Goal: Information Seeking & Learning: Learn about a topic

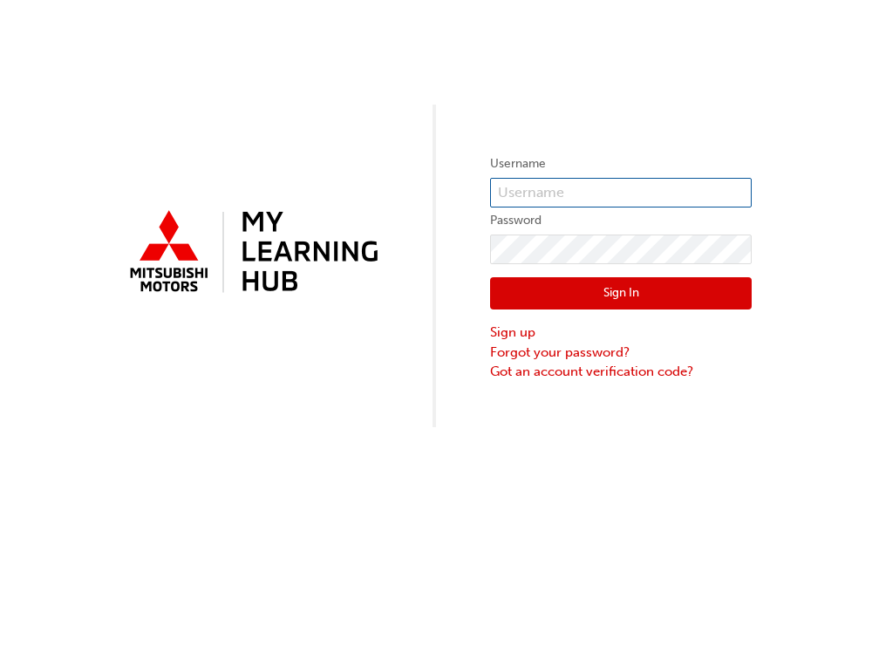
type input "0005839426"
click at [644, 300] on button "Sign In" at bounding box center [621, 293] width 262 height 33
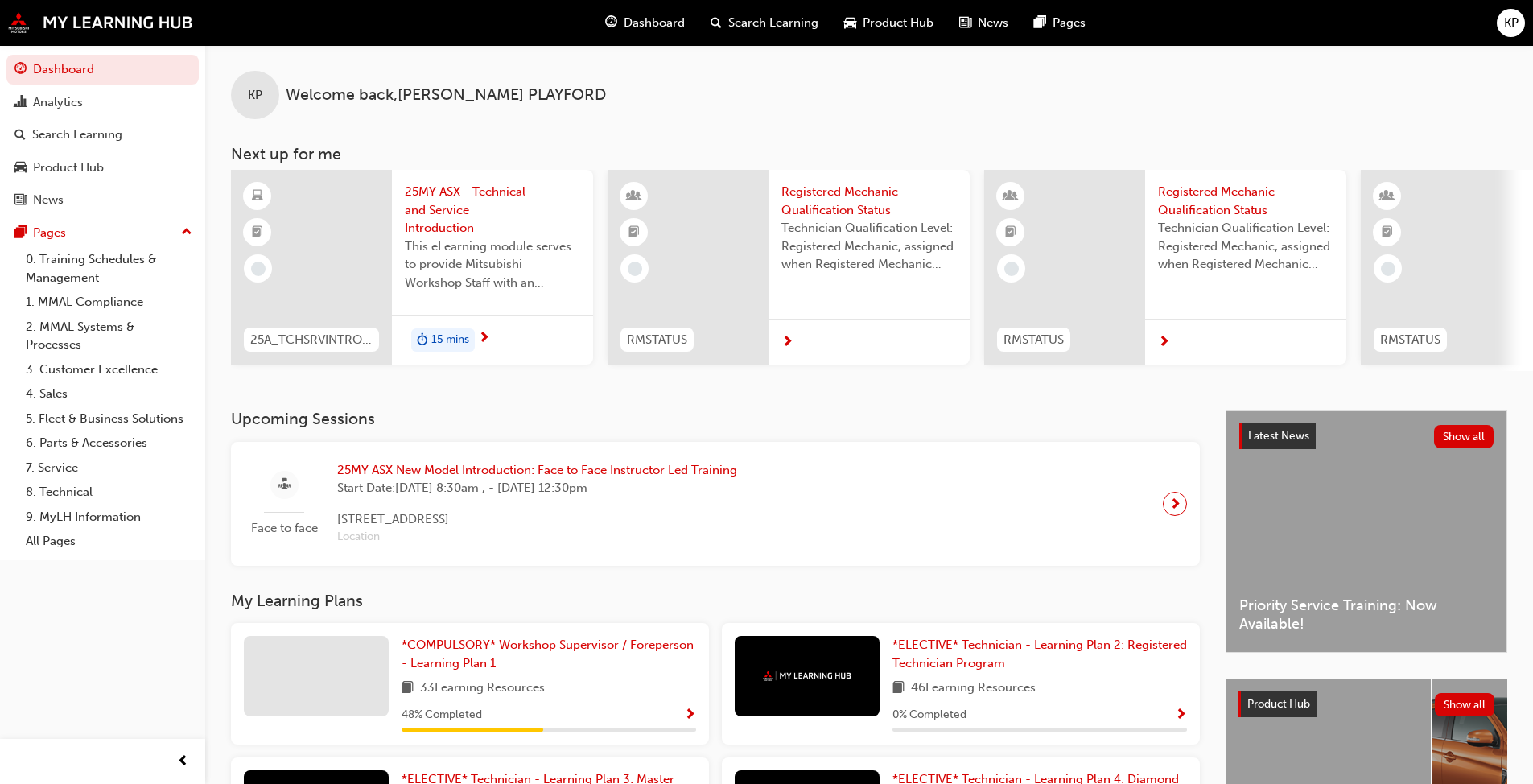
click at [344, 235] on div at bounding box center [311, 267] width 160 height 195
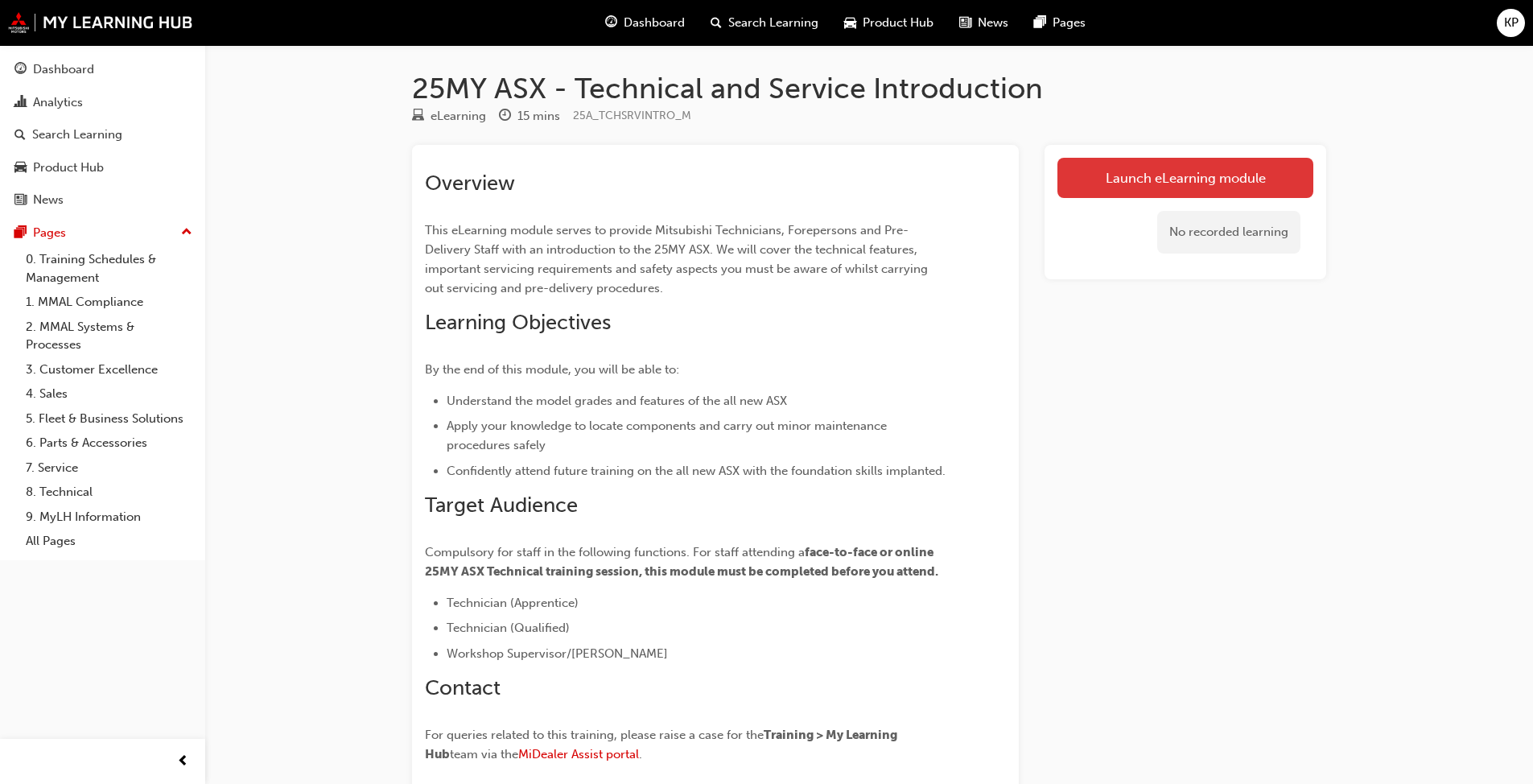
click at [804, 187] on link "Launch eLearning module" at bounding box center [1184, 178] width 256 height 41
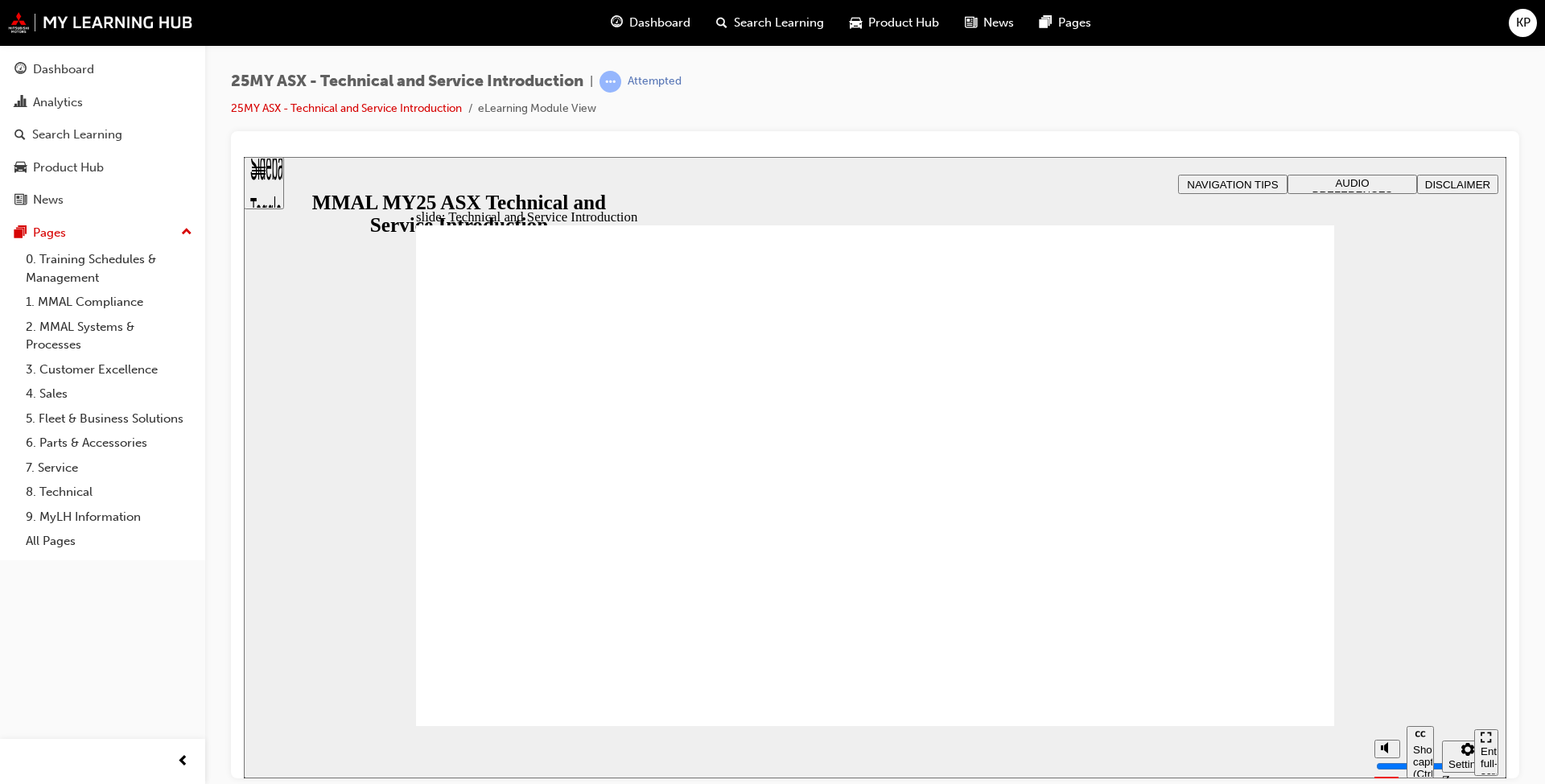
click at [804, 180] on span "AUDIO PREFERENCES" at bounding box center [1352, 188] width 80 height 24
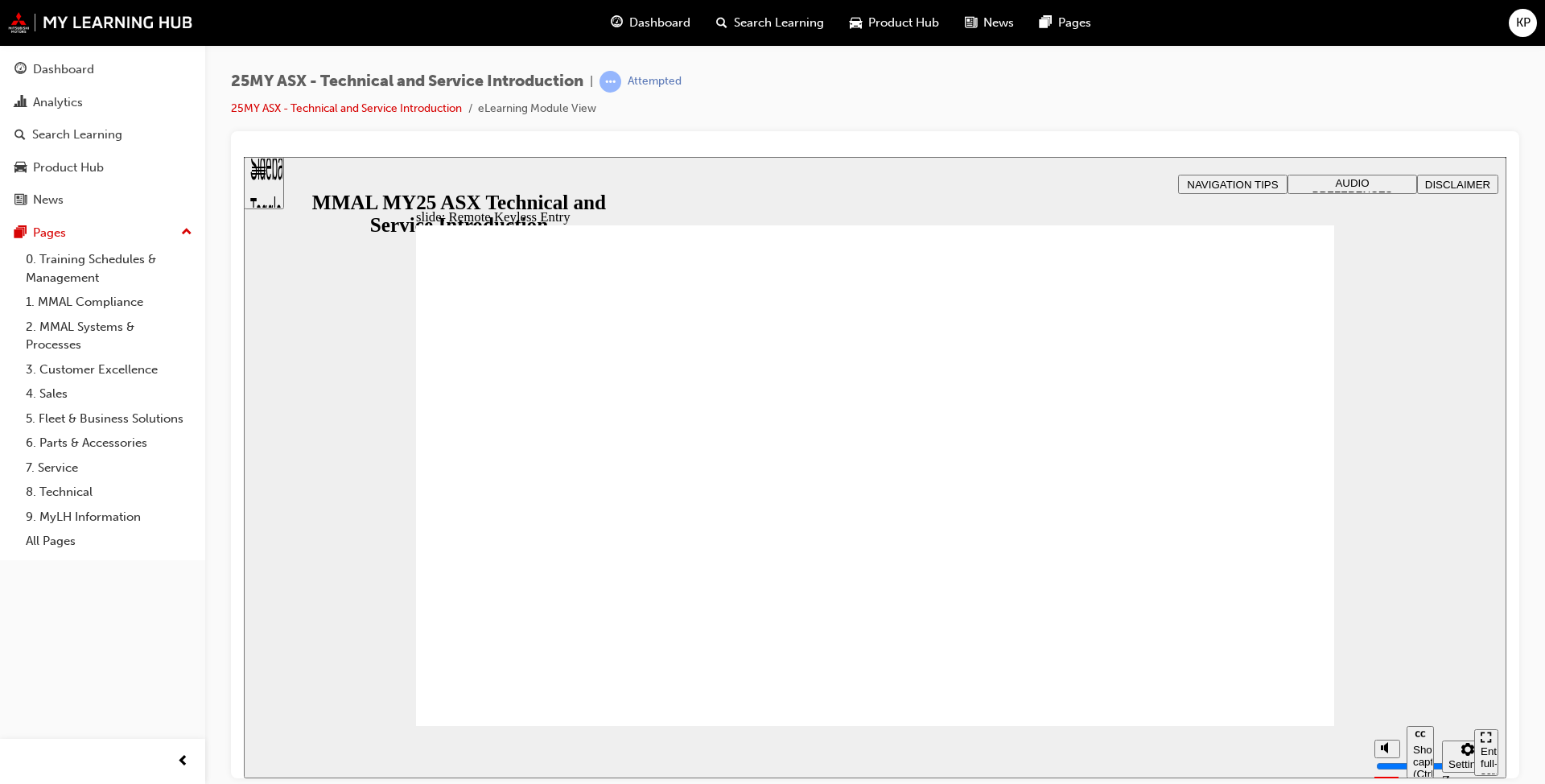
type input "21"
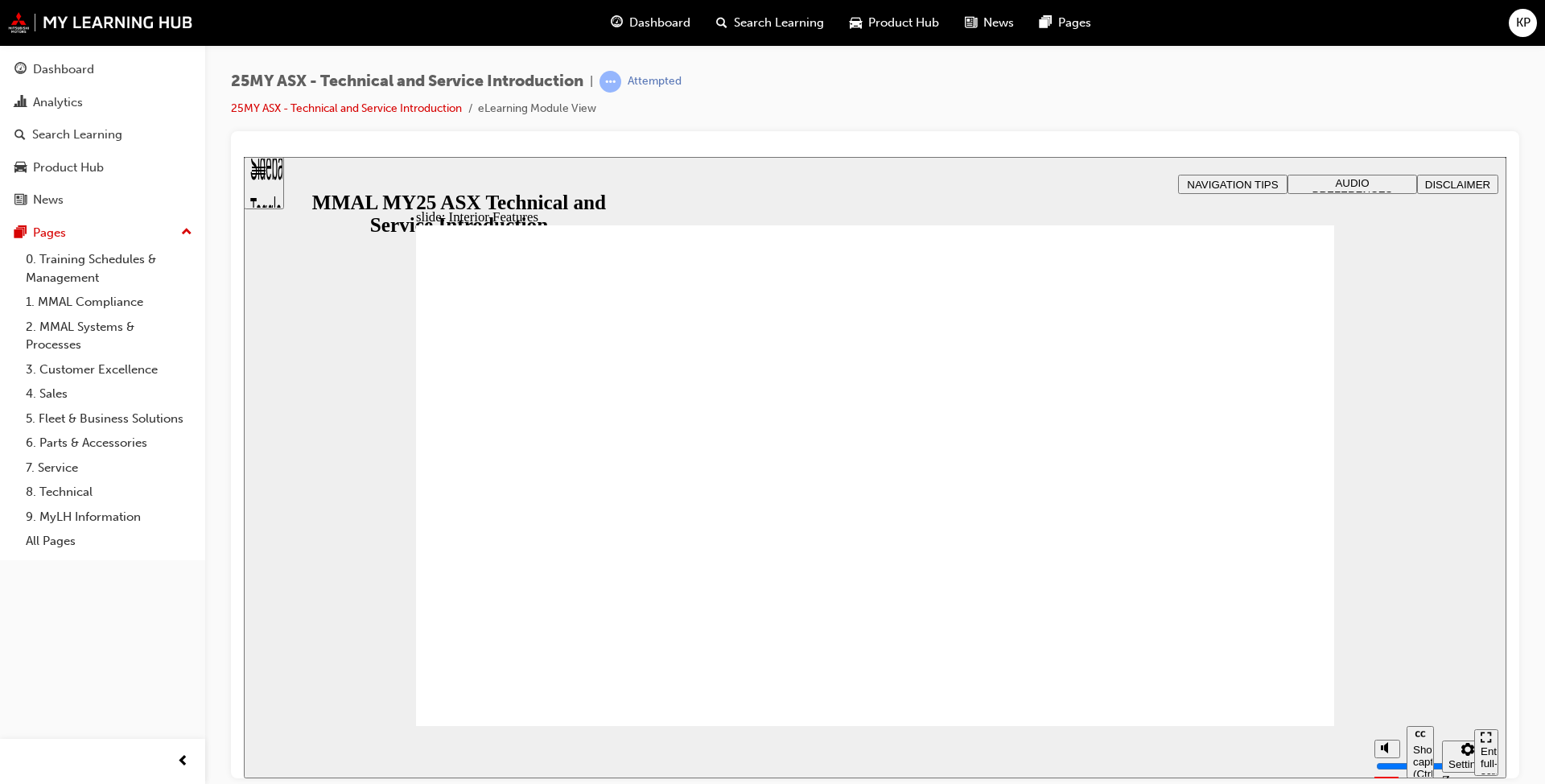
type input "17"
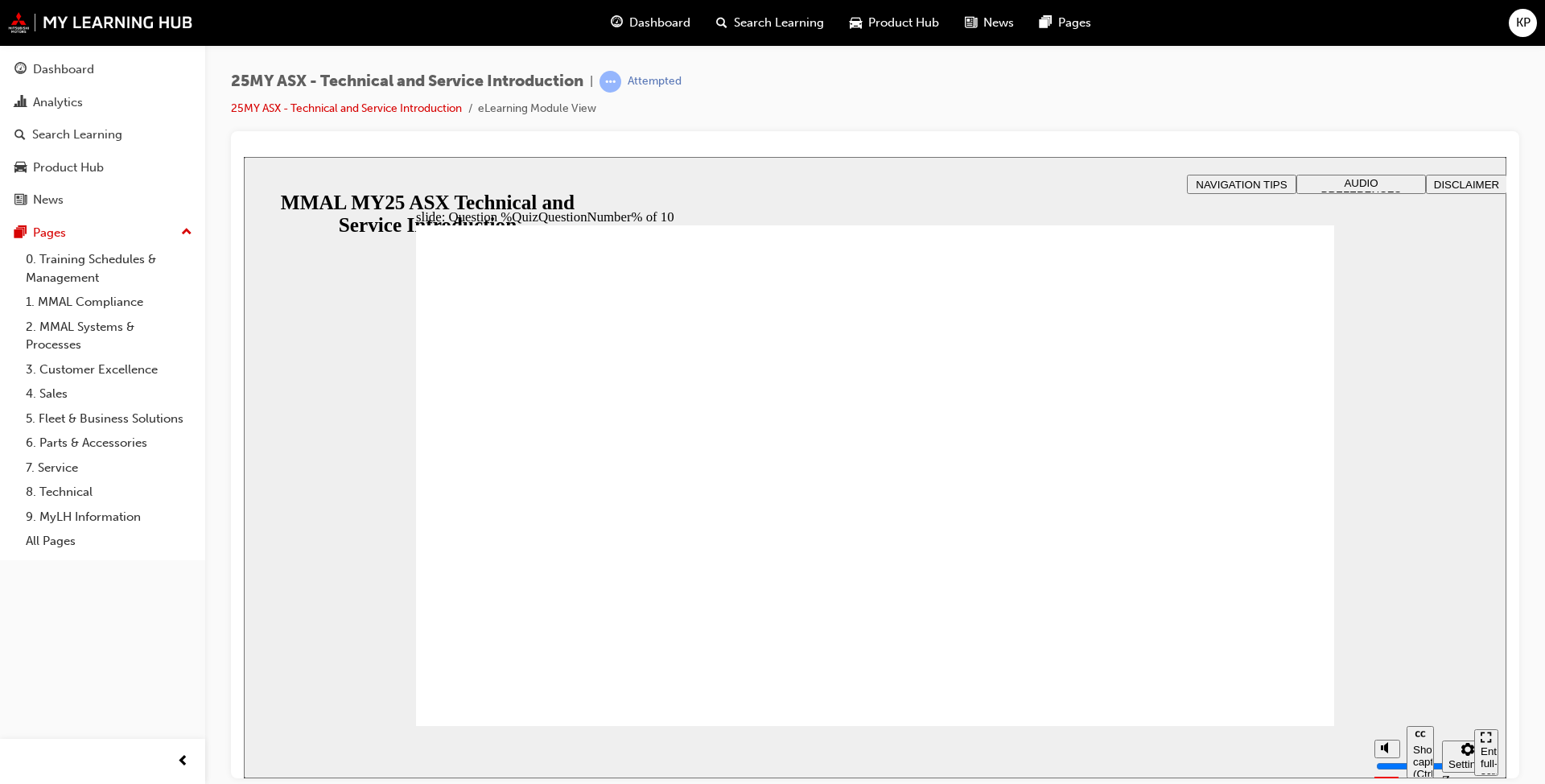
radio input "true"
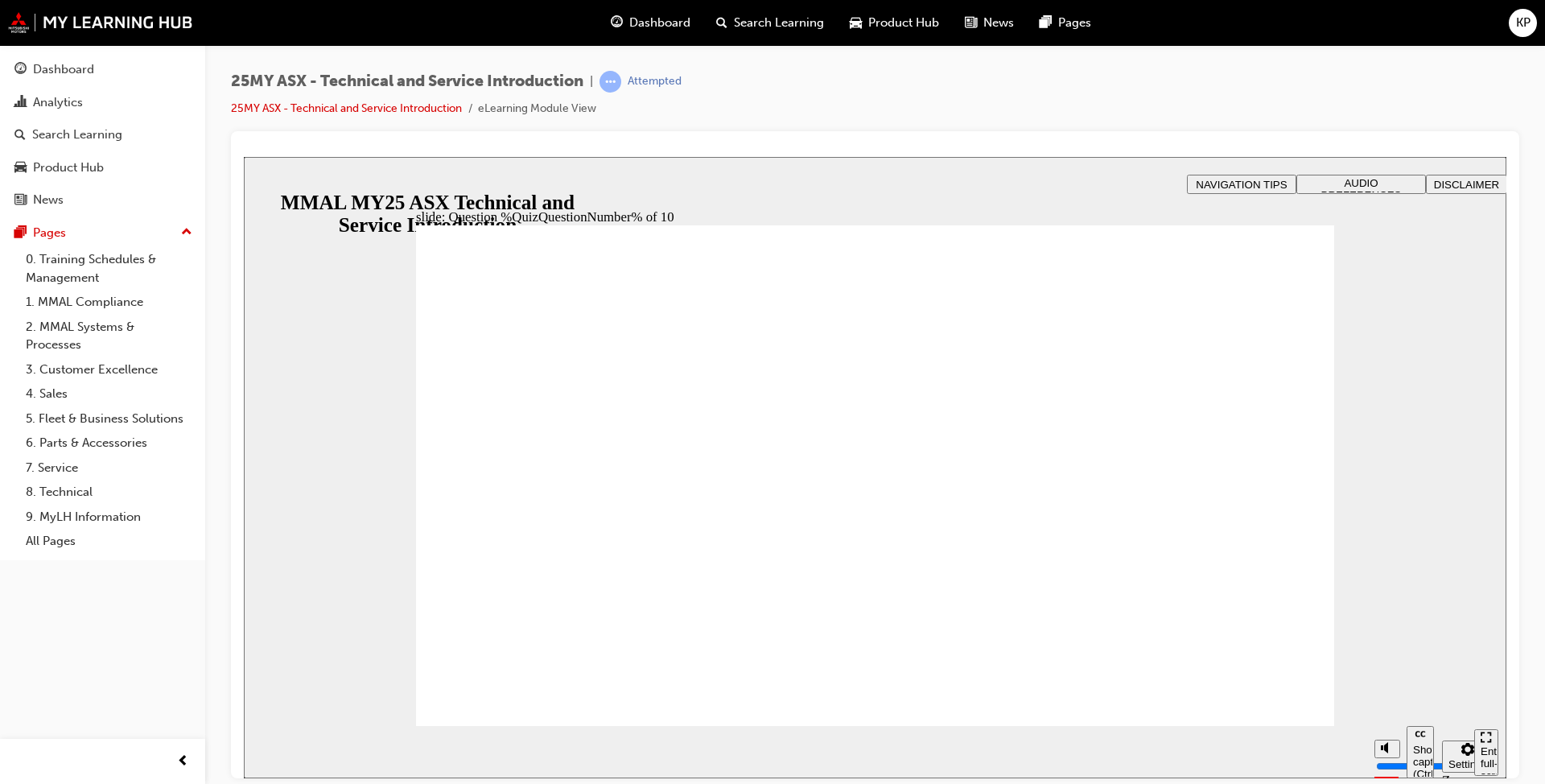
radio input "true"
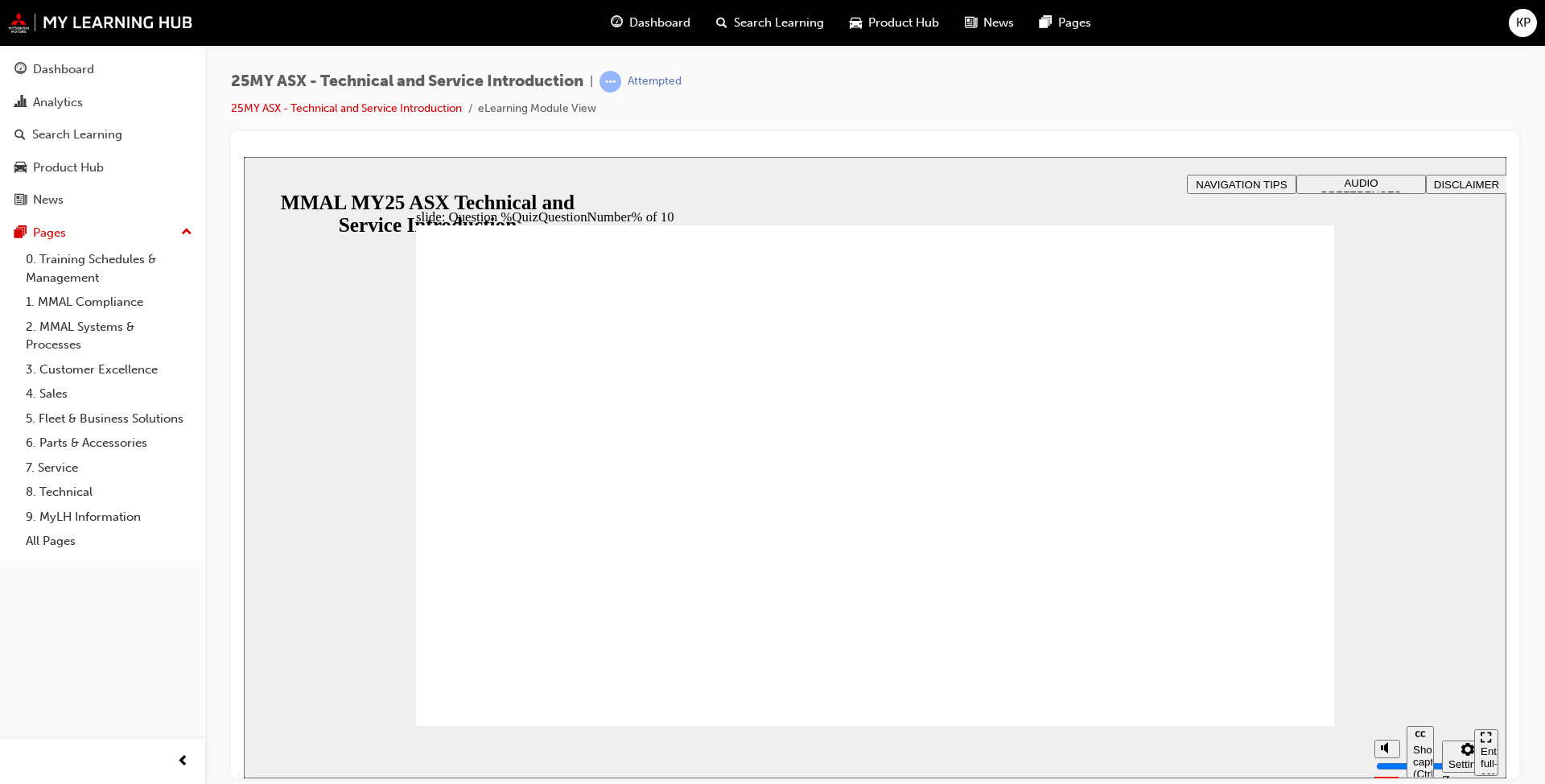
radio input "true"
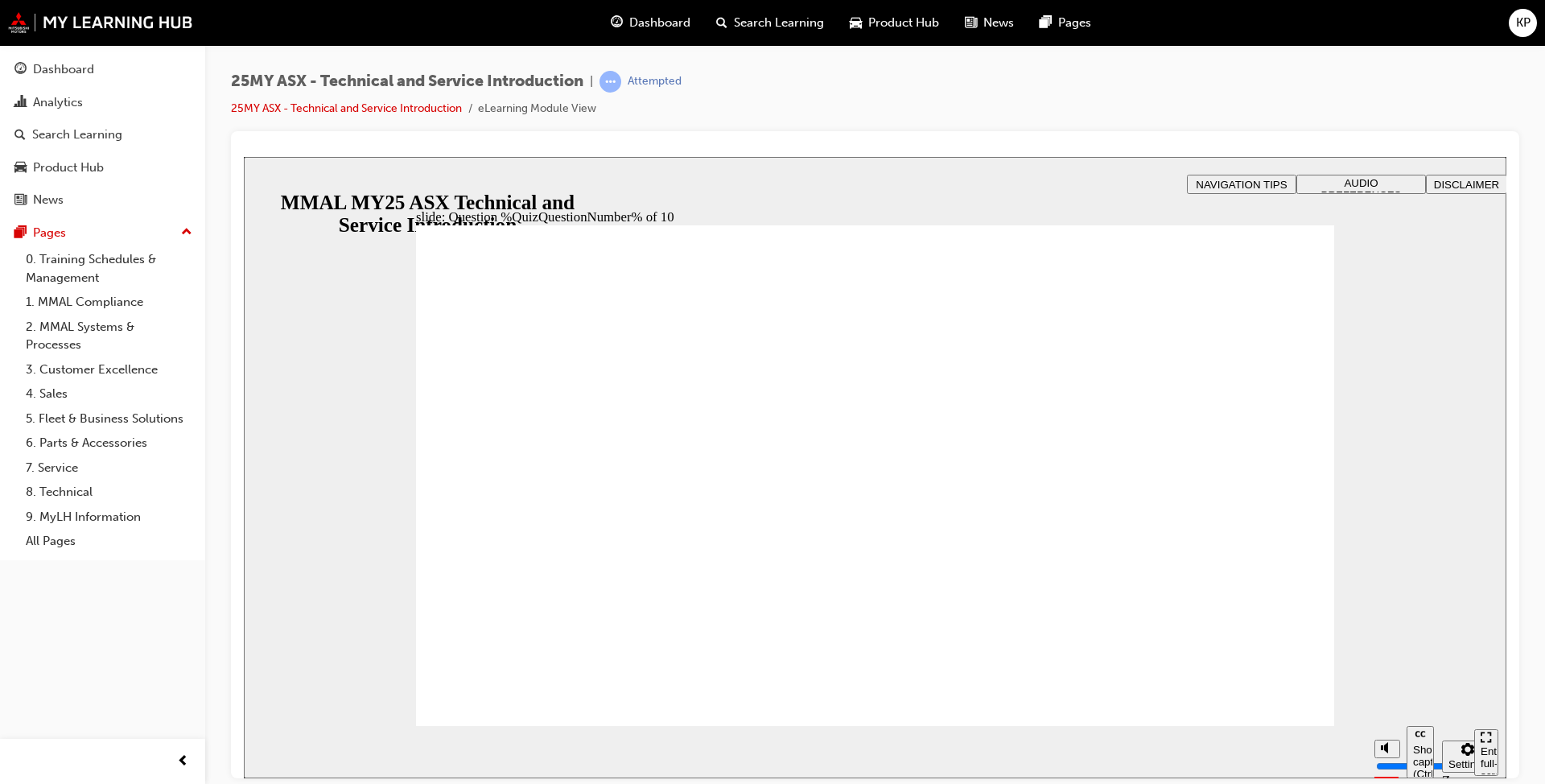
radio input "true"
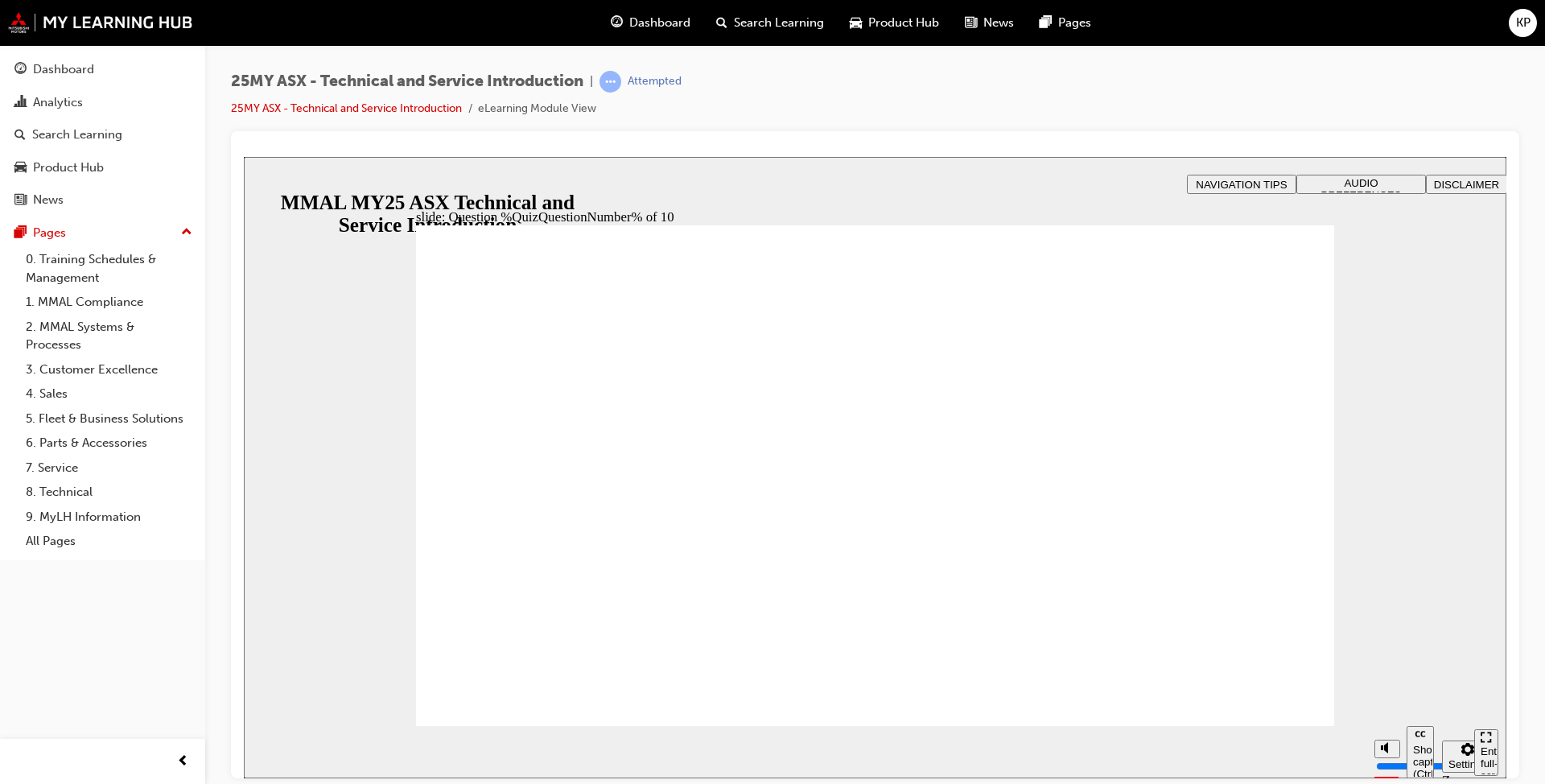
radio input "true"
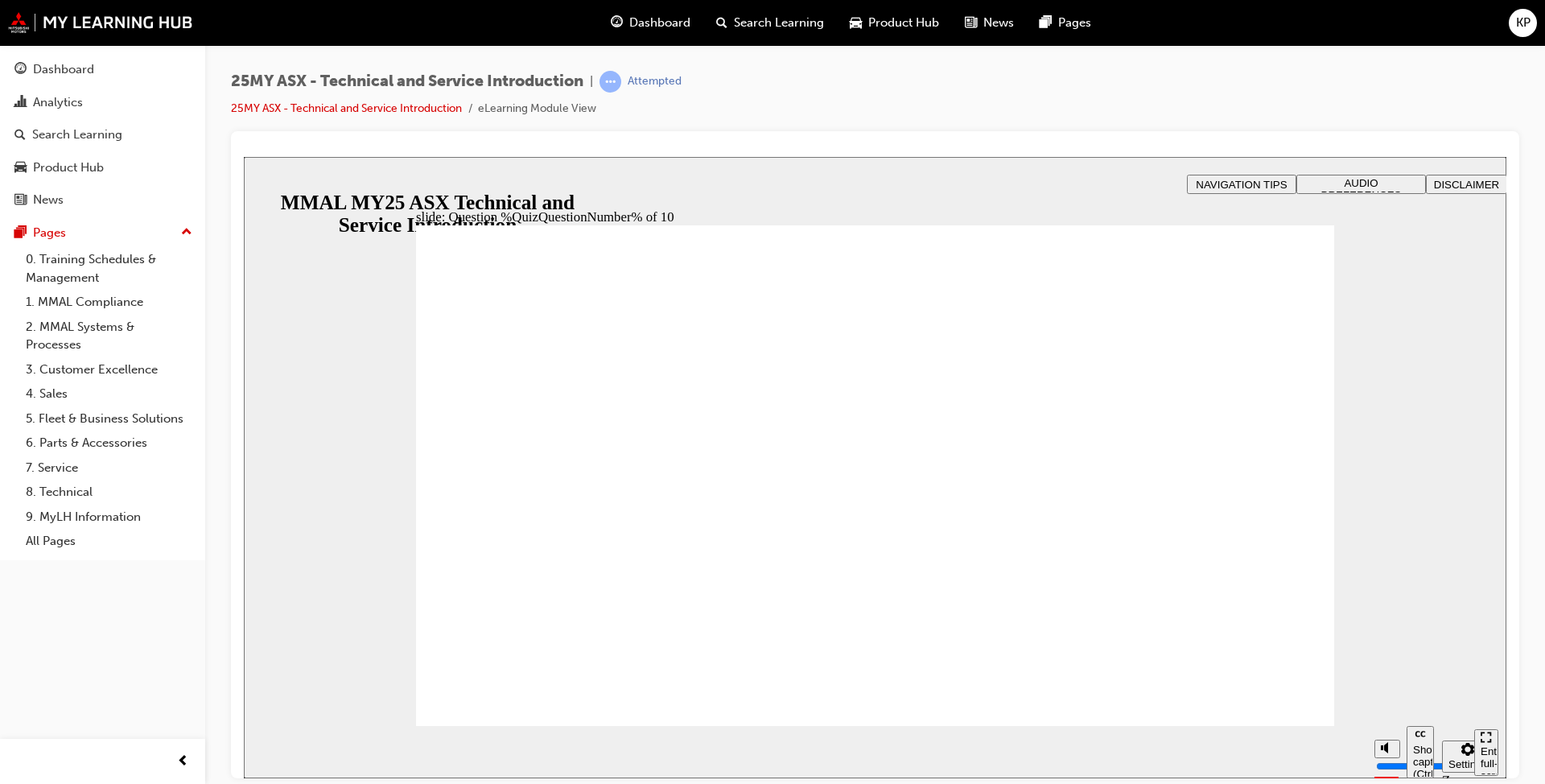
radio input "true"
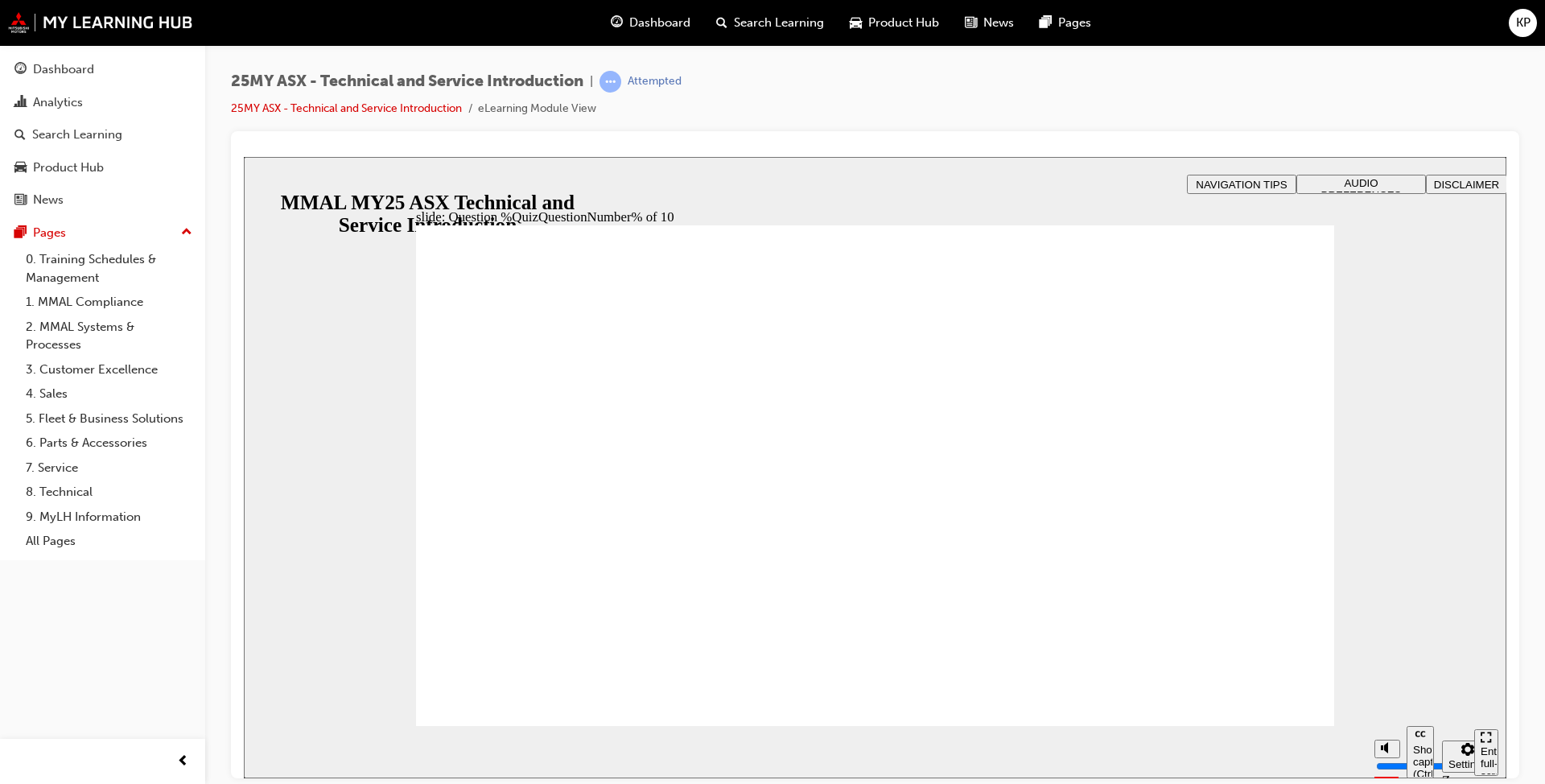
radio input "true"
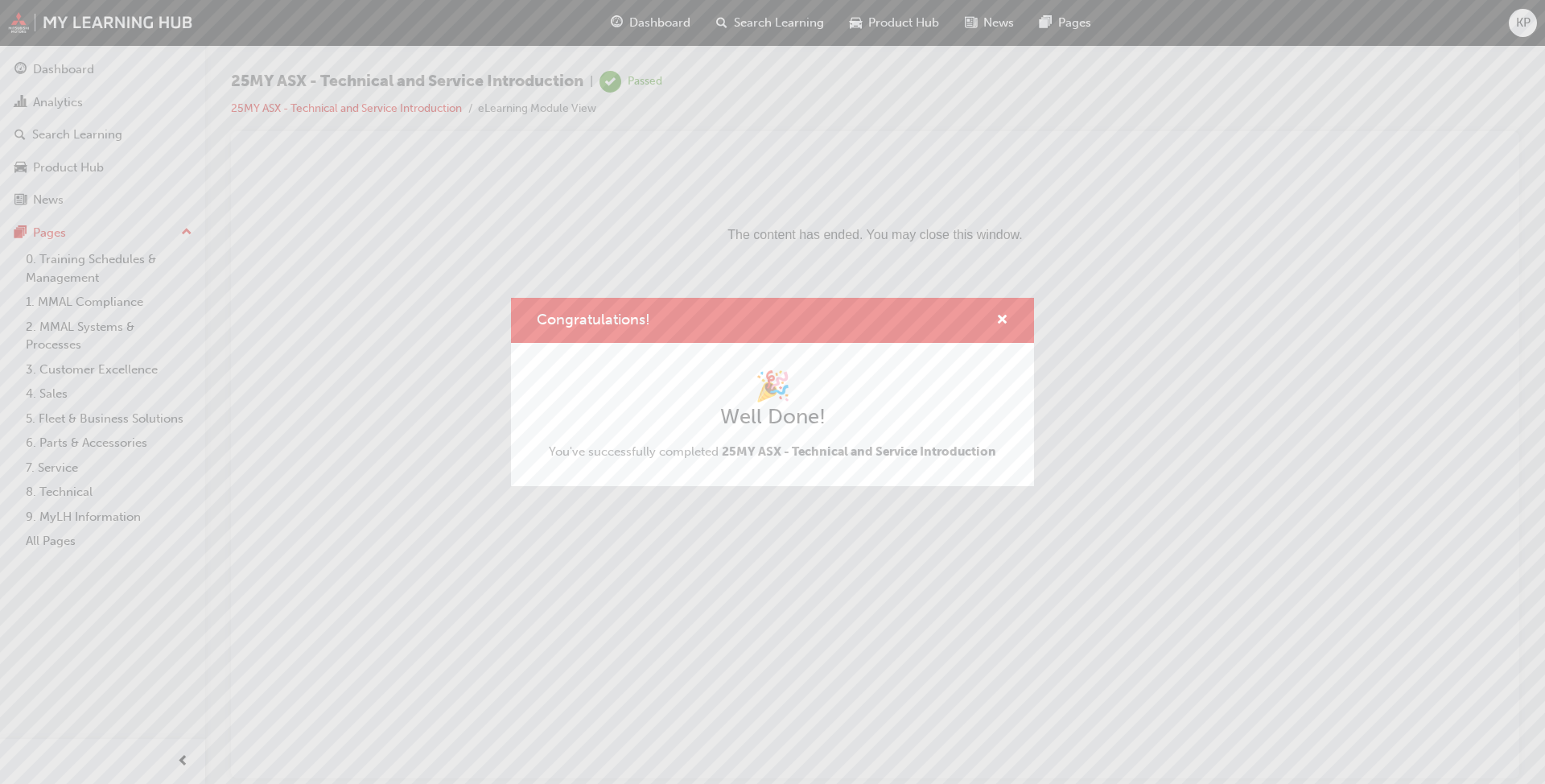
click at [804, 565] on div "Congratulations! 🎉 Well Done! You've successfully completed 25MY ASX - Technica…" at bounding box center [772, 392] width 1545 height 784
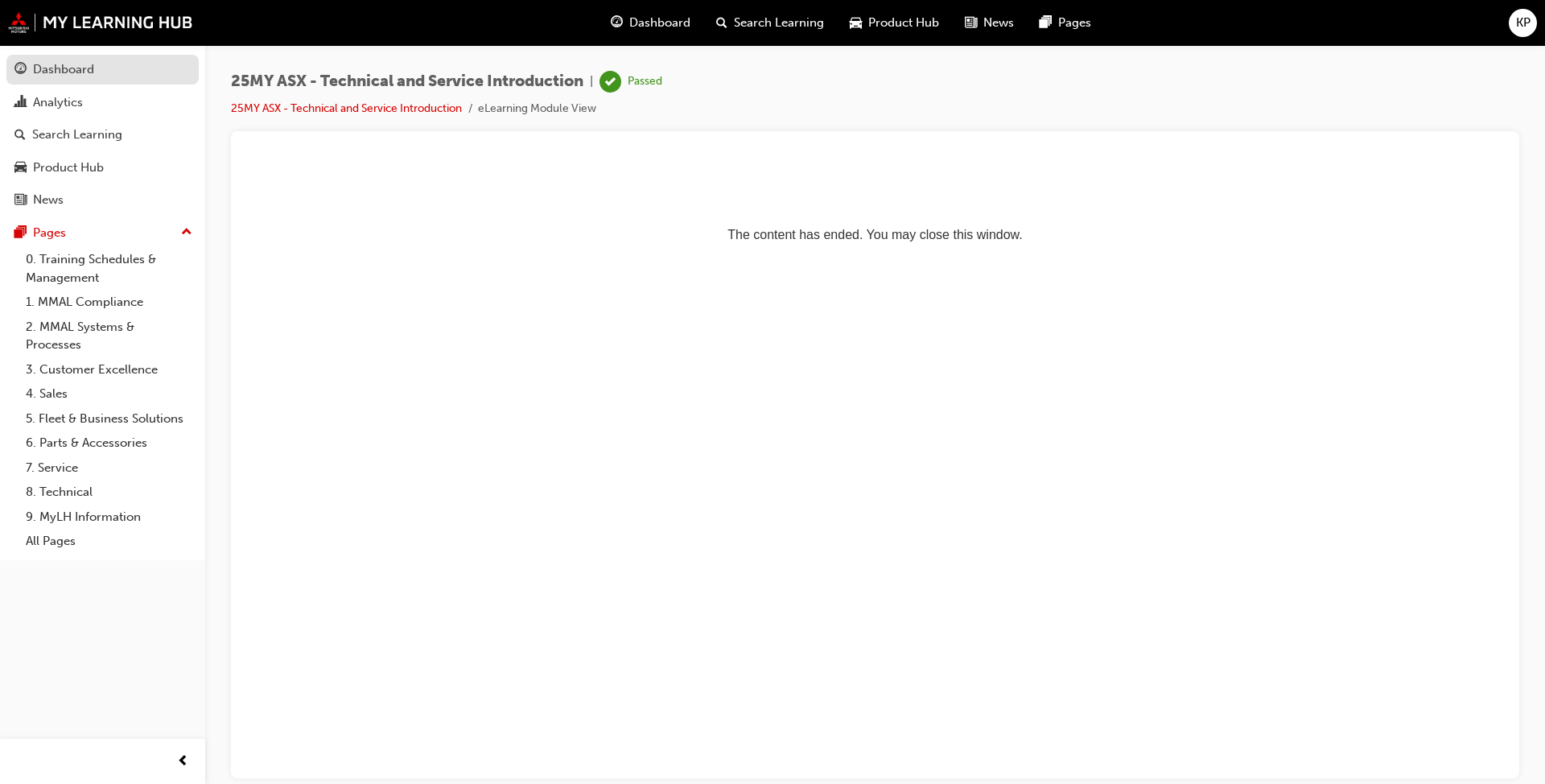
click at [54, 64] on div "Dashboard" at bounding box center [64, 69] width 61 height 18
